Goal: Transaction & Acquisition: Purchase product/service

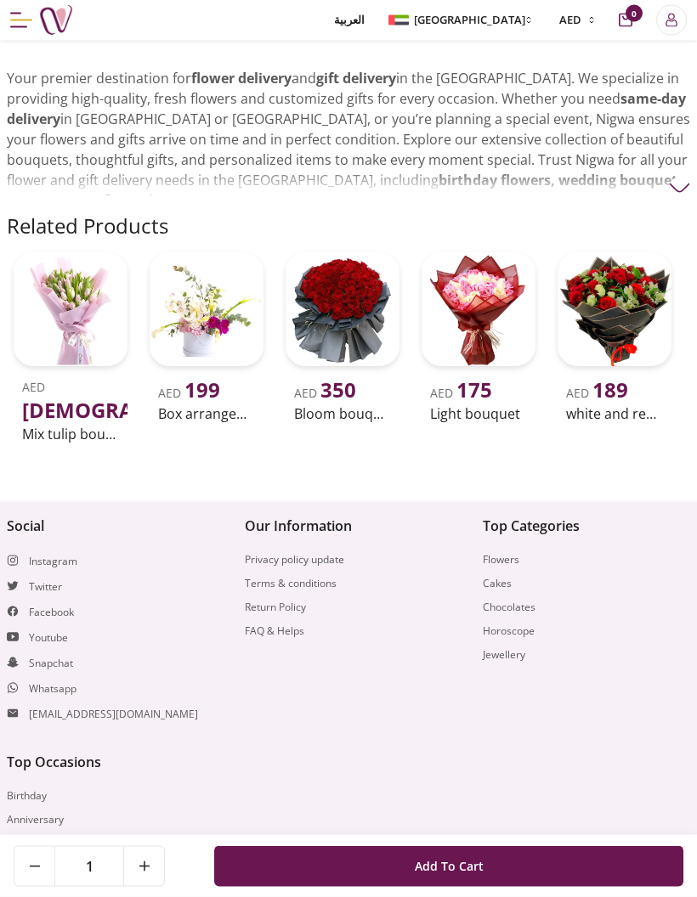
scroll to position [1126, 0]
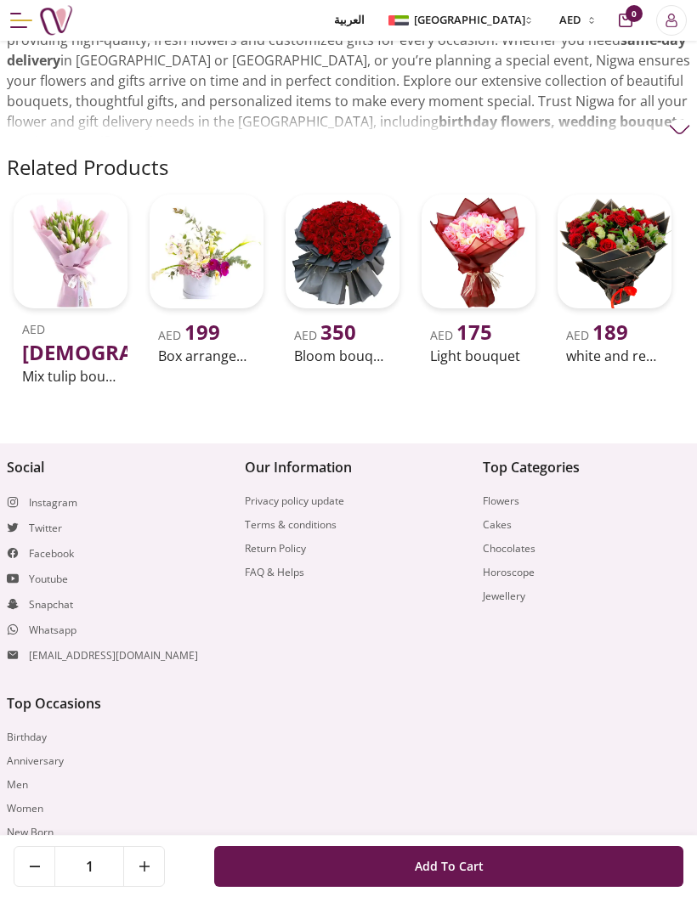
click at [687, 116] on p "Your premier destination for flower delivery and gift delivery in the UAE. We s…" at bounding box center [348, 80] width 683 height 143
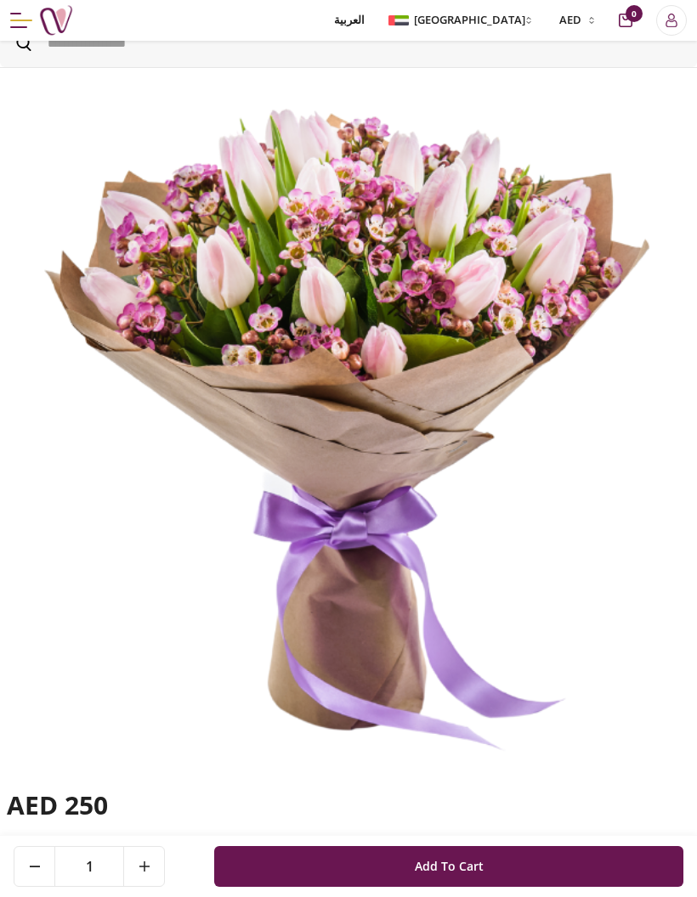
scroll to position [0, 0]
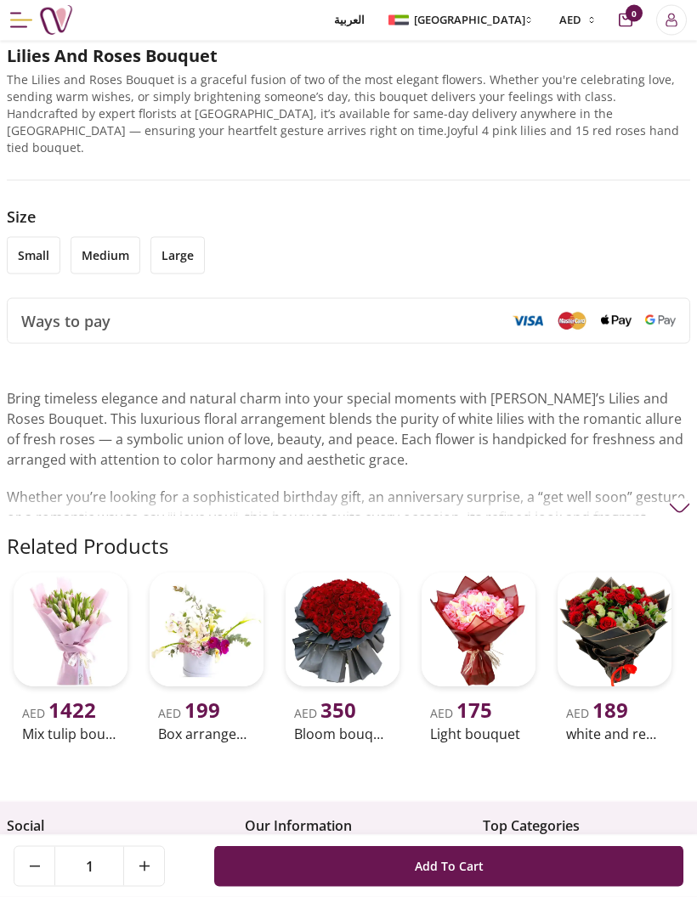
scroll to position [817, 0]
